Goal: Task Accomplishment & Management: Use online tool/utility

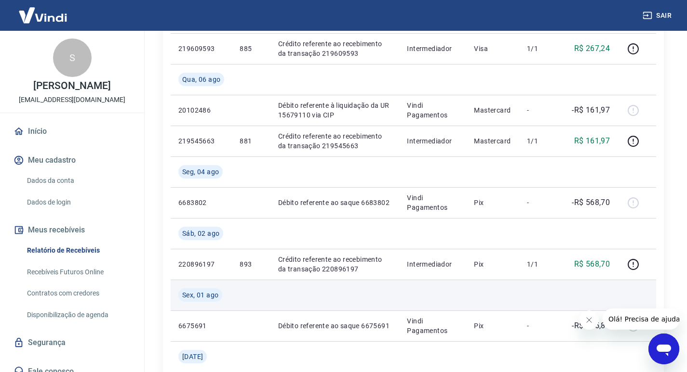
scroll to position [626, 0]
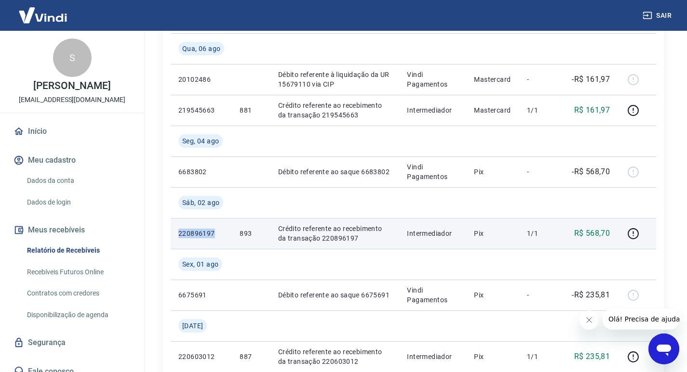
drag, startPoint x: 213, startPoint y: 232, endPoint x: 173, endPoint y: 233, distance: 40.0
click at [173, 233] on td "220896197" at bounding box center [201, 233] width 61 height 31
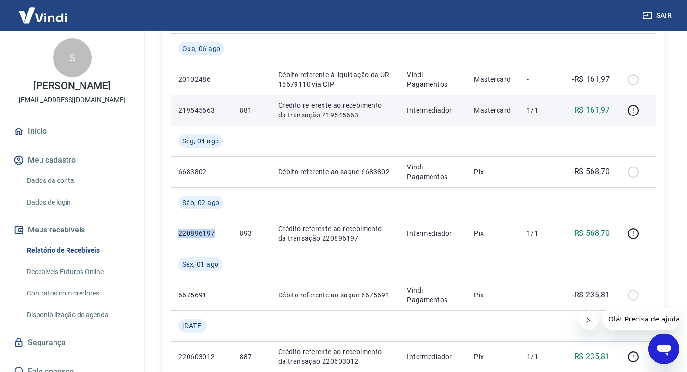
copy p "220896197"
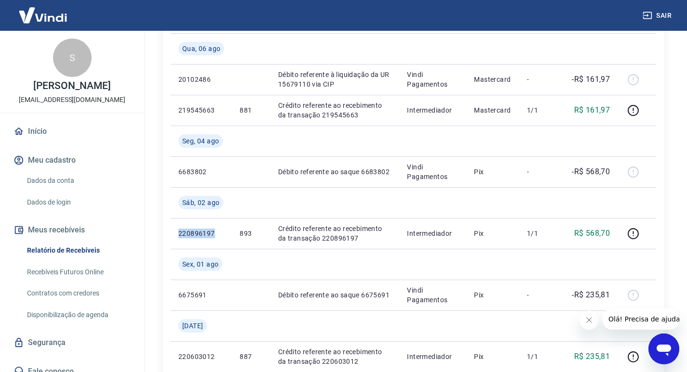
scroll to position [675, 0]
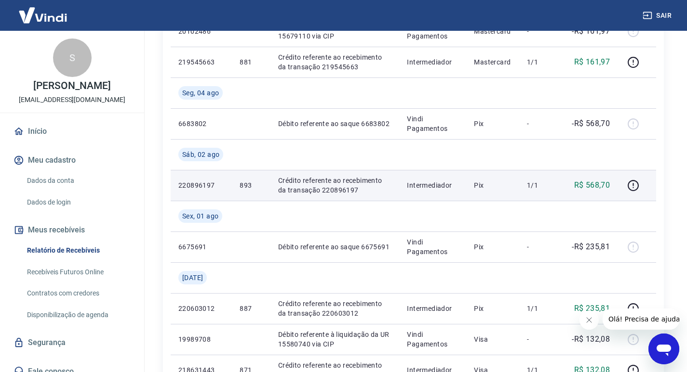
click at [258, 182] on p "893" at bounding box center [250, 186] width 23 height 10
drag, startPoint x: 254, startPoint y: 186, endPoint x: 237, endPoint y: 186, distance: 17.8
click at [237, 186] on td "893" at bounding box center [251, 185] width 38 height 31
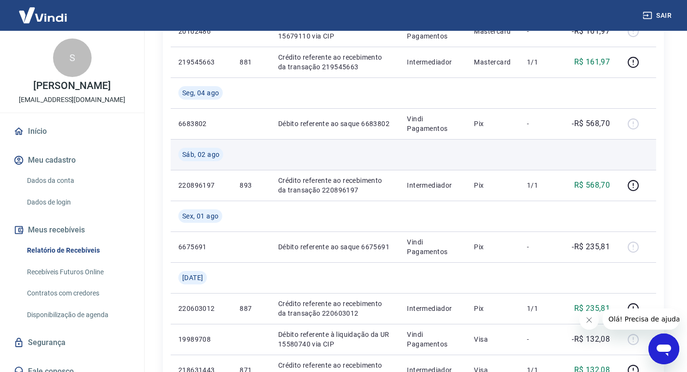
click at [347, 159] on td at bounding box center [334, 154] width 129 height 31
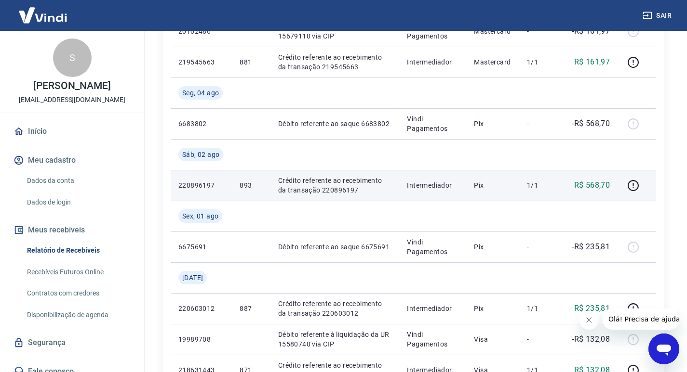
click at [261, 188] on p "893" at bounding box center [250, 186] width 23 height 10
click at [249, 185] on p "893" at bounding box center [250, 186] width 23 height 10
drag, startPoint x: 253, startPoint y: 185, endPoint x: 246, endPoint y: 185, distance: 7.7
click at [246, 185] on p "893" at bounding box center [250, 186] width 23 height 10
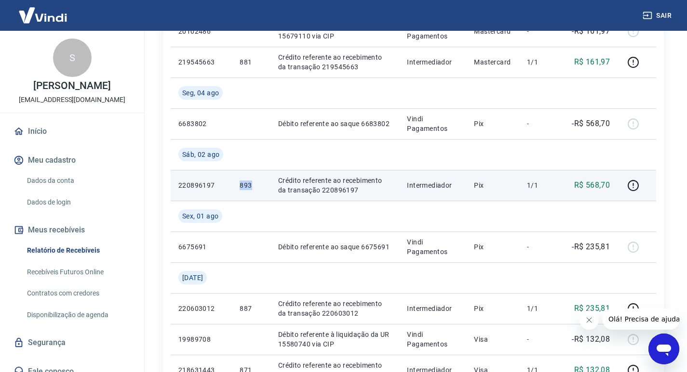
click at [246, 185] on p "893" at bounding box center [250, 186] width 23 height 10
copy p "893"
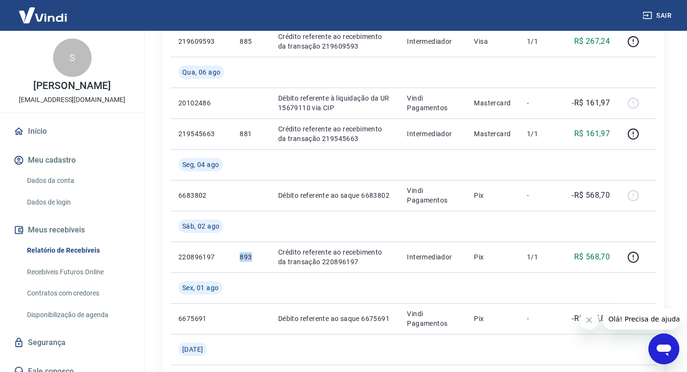
scroll to position [626, 0]
